Goal: Find specific page/section: Find specific page/section

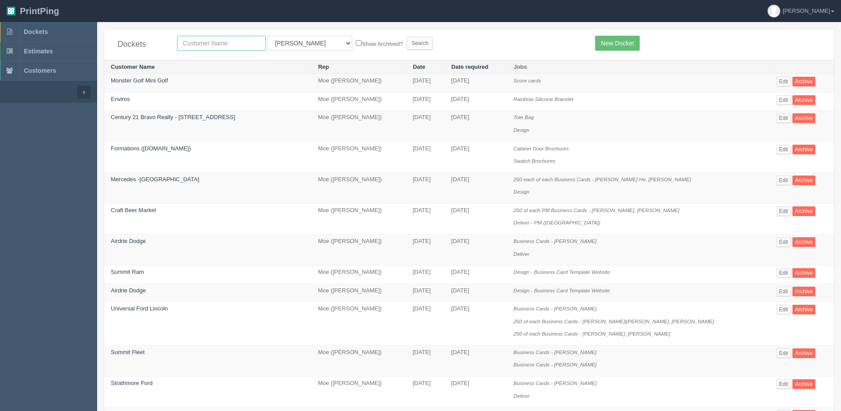
click at [210, 41] on input "text" at bounding box center [221, 43] width 89 height 15
type input "country hills"
click at [406, 37] on input "Search" at bounding box center [419, 43] width 26 height 13
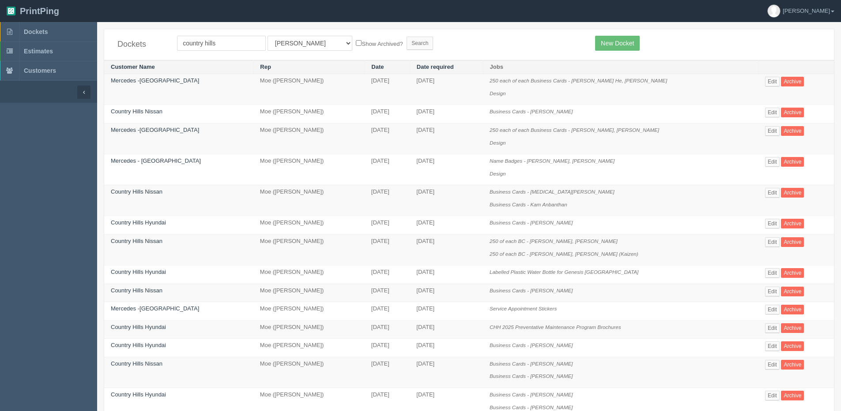
click at [230, 52] on div "Dockets country hills All Users Ali Ali Test 1 Aly Amy Ankit Arif Brandon Dan F…" at bounding box center [468, 44] width 729 height 31
click at [229, 37] on input "country hills" at bounding box center [221, 43] width 89 height 15
type input "country hills hyun"
click at [356, 41] on label "Show Archived?" at bounding box center [379, 43] width 47 height 10
click at [356, 41] on input "Show Archived?" at bounding box center [359, 43] width 6 height 6
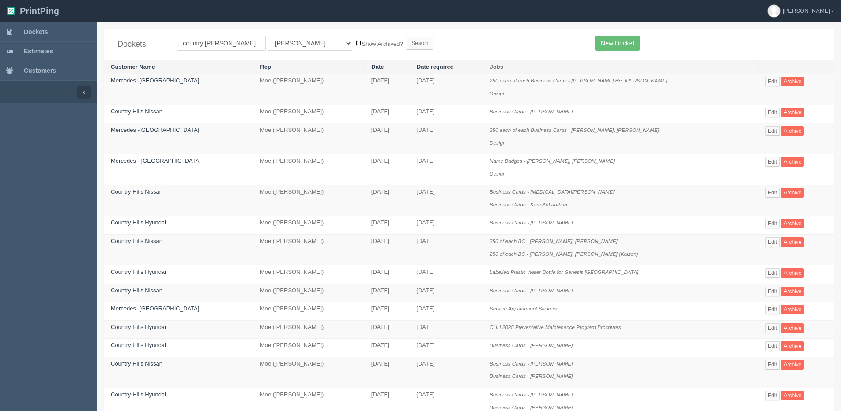
checkbox input "true"
drag, startPoint x: 286, startPoint y: 40, endPoint x: 285, endPoint y: 52, distance: 12.0
click at [286, 41] on select "All Users Ali Ali Test 1 Aly Amy Ankit Arif Brandon Dan France Greg Jim Mark Ma…" at bounding box center [309, 43] width 85 height 15
select select "1"
click at [267, 36] on select "All Users Ali Ali Test 1 Aly Amy Ankit Arif Brandon Dan France Greg Jim Mark Ma…" at bounding box center [309, 43] width 85 height 15
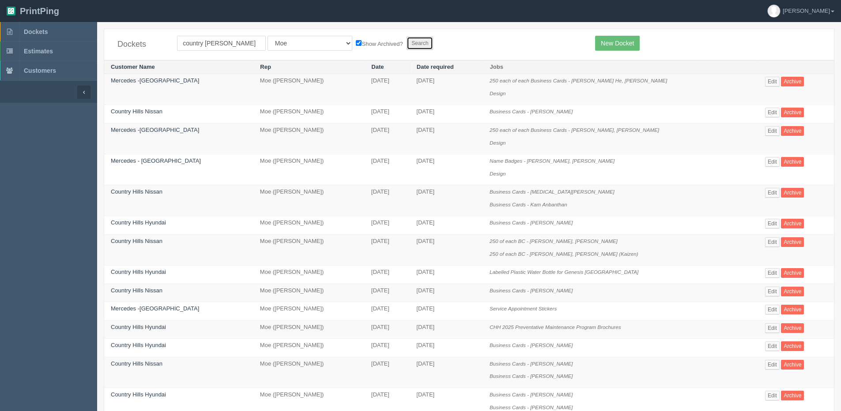
click at [406, 46] on input "Search" at bounding box center [419, 43] width 26 height 13
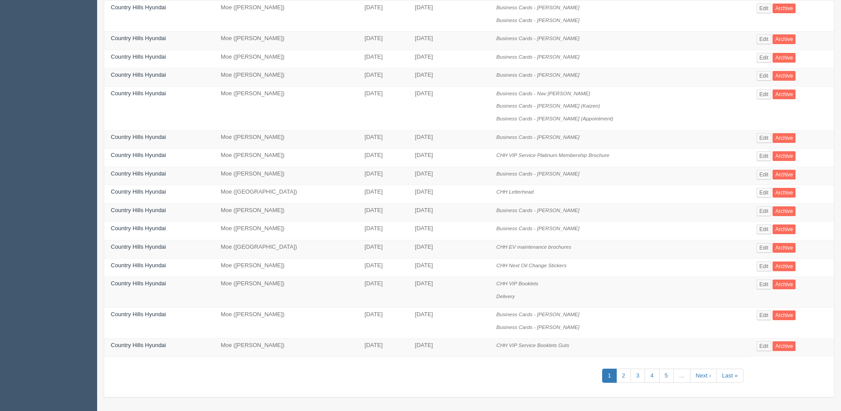
scroll to position [278, 0]
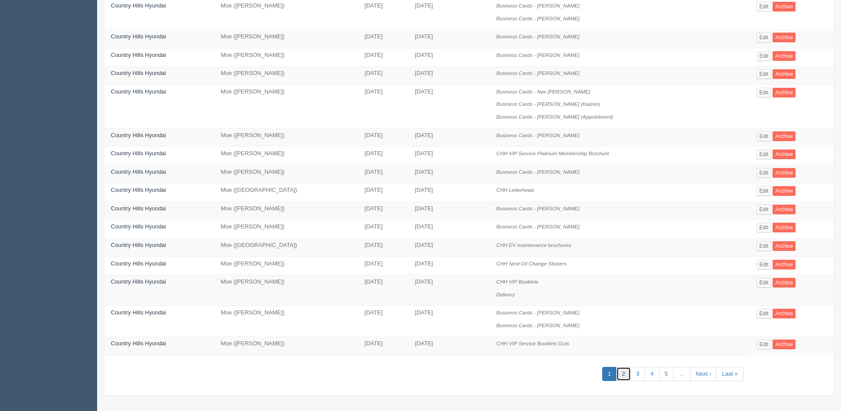
click at [618, 373] on link "2" at bounding box center [623, 374] width 15 height 15
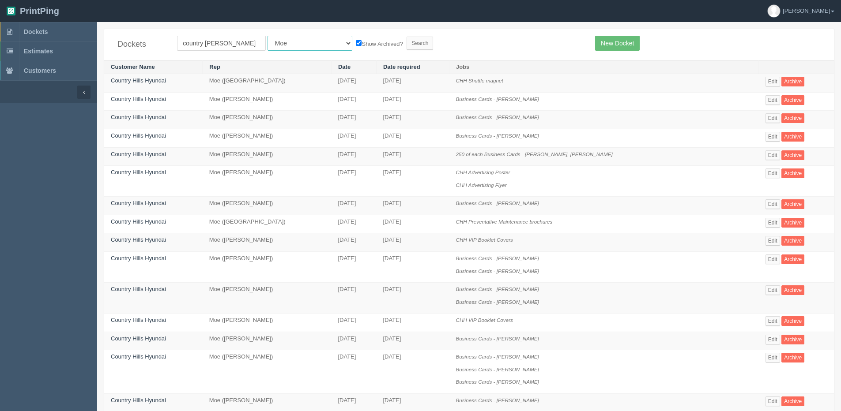
click at [303, 45] on select "All Users Ali Ali Test 1 Aly Amy Ankit Arif Brandon Dan France Greg Jim Mark Ma…" at bounding box center [309, 43] width 85 height 15
click at [239, 41] on input "country hills hyun" at bounding box center [221, 43] width 89 height 15
type input "Country Hills hyundai"
click at [406, 43] on input "Search" at bounding box center [419, 43] width 26 height 13
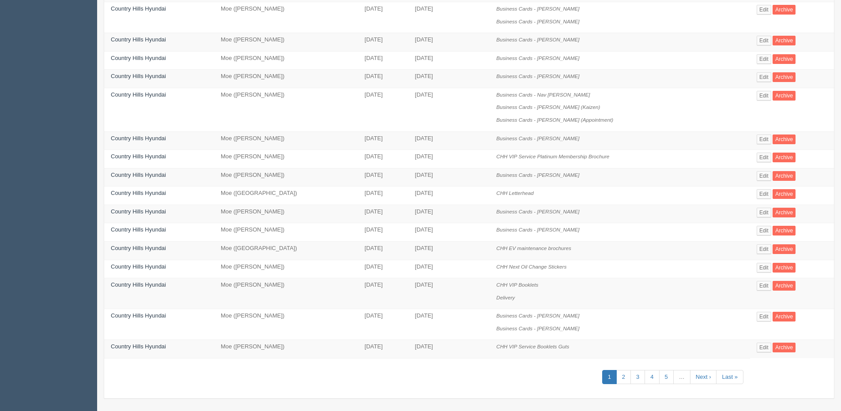
scroll to position [278, 0]
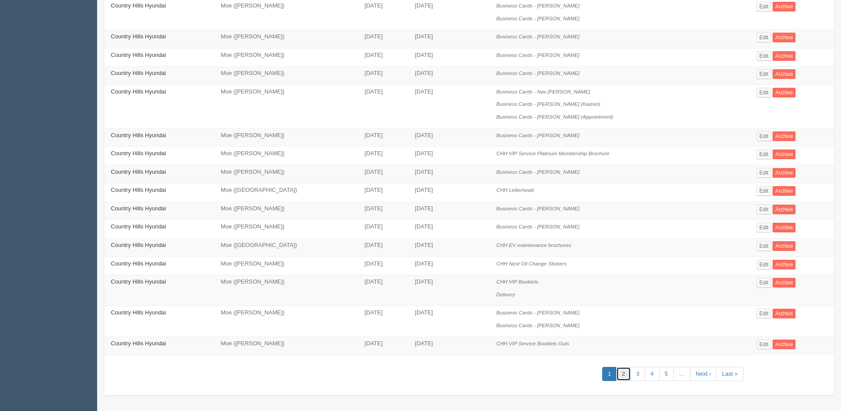
click at [616, 374] on link "2" at bounding box center [623, 374] width 15 height 15
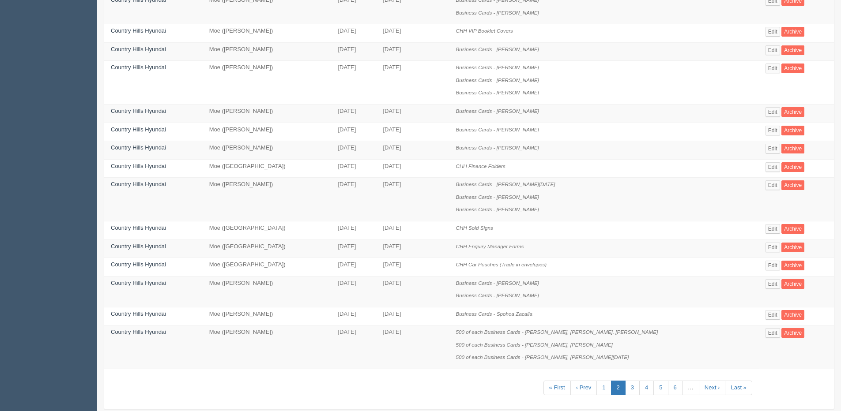
scroll to position [303, 0]
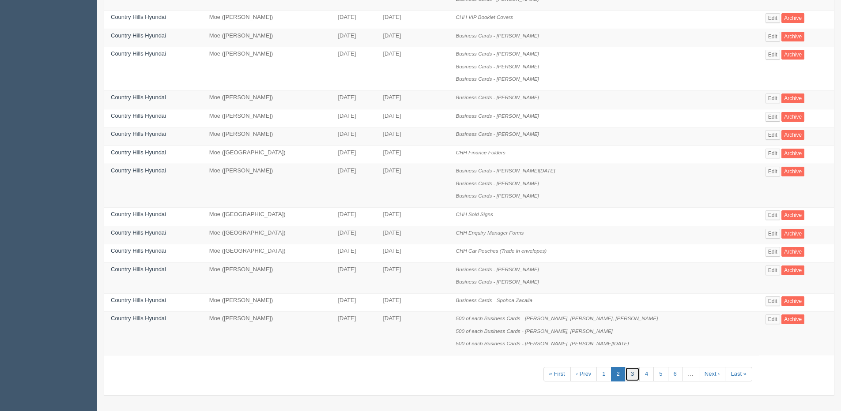
click at [629, 376] on link "3" at bounding box center [632, 374] width 15 height 15
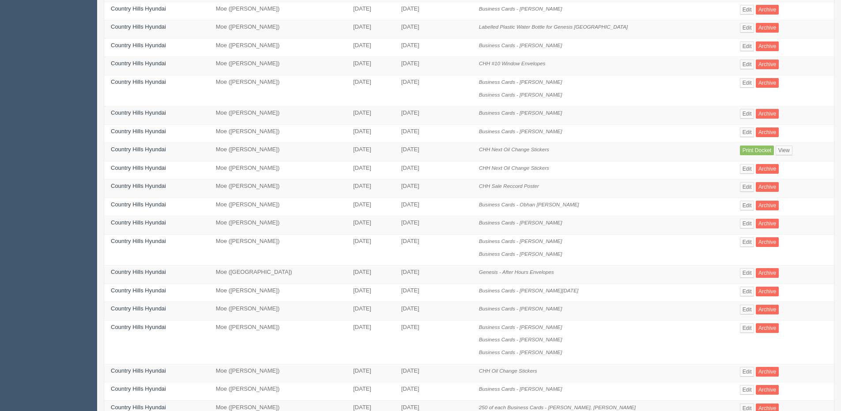
scroll to position [221, 0]
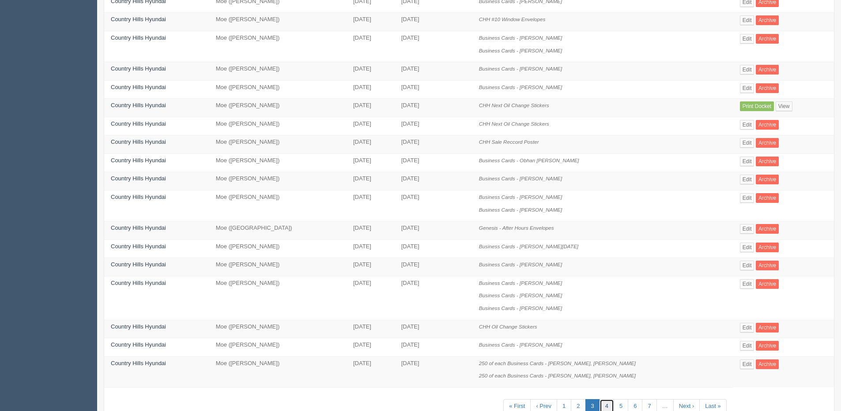
click at [604, 406] on link "4" at bounding box center [606, 406] width 15 height 15
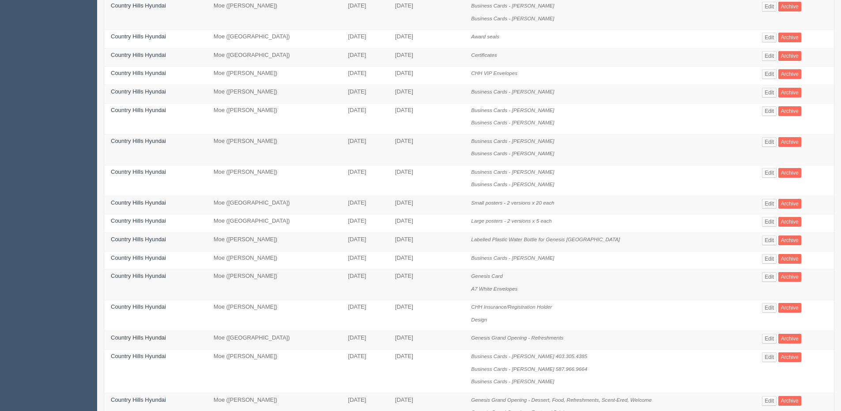
scroll to position [177, 0]
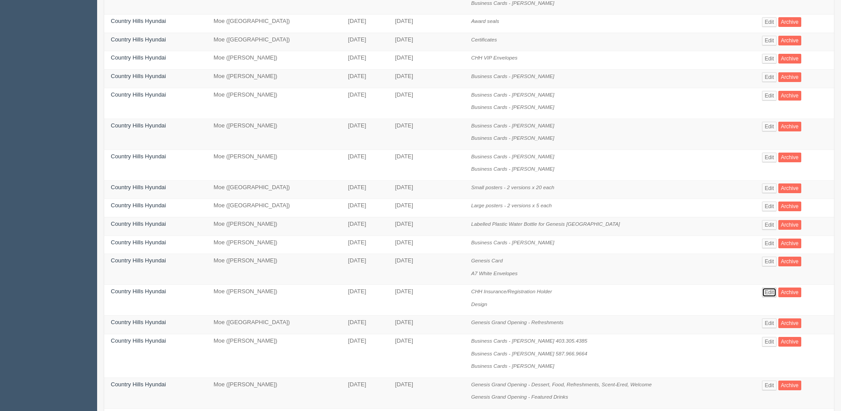
click at [768, 293] on link "Edit" at bounding box center [769, 293] width 15 height 10
